Goal: Navigation & Orientation: Find specific page/section

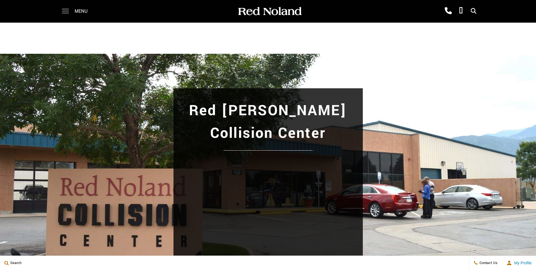
click at [68, 12] on span at bounding box center [65, 11] width 7 height 23
click at [67, 12] on span at bounding box center [65, 11] width 7 height 23
click at [68, 10] on span at bounding box center [65, 11] width 7 height 23
click at [62, 12] on span at bounding box center [65, 11] width 7 height 23
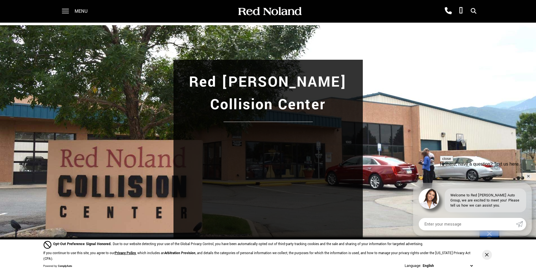
scroll to position [6, 0]
click at [63, 9] on span at bounding box center [65, 9] width 7 height 1
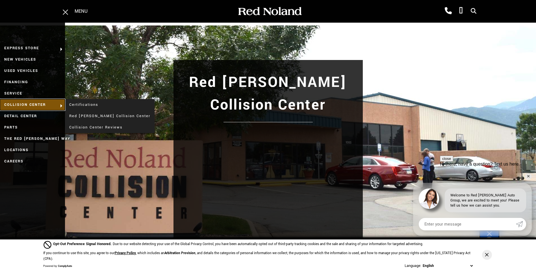
click at [49, 104] on link "Collision Center" at bounding box center [32, 104] width 65 height 11
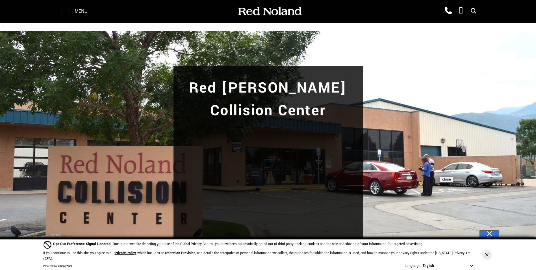
click at [64, 9] on span at bounding box center [65, 9] width 7 height 1
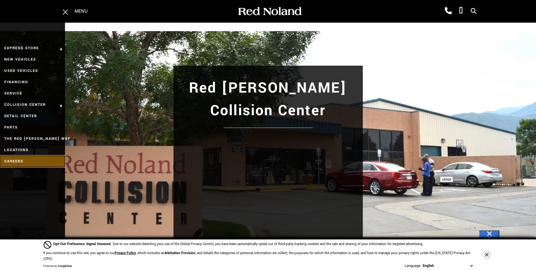
click at [31, 158] on link "Careers" at bounding box center [32, 161] width 65 height 11
